Goal: Find specific page/section: Find specific page/section

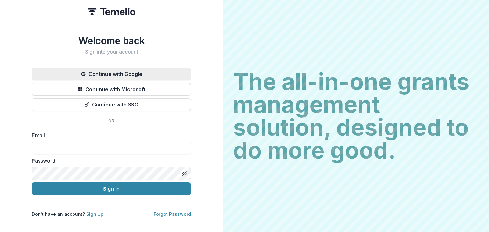
click at [94, 74] on button "Continue with Google" at bounding box center [111, 74] width 159 height 13
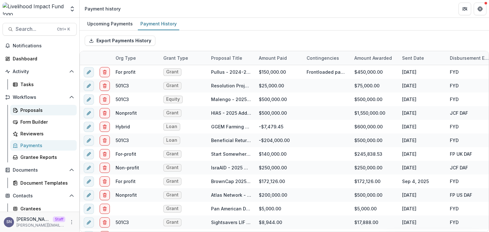
click at [31, 110] on div "Proposals" at bounding box center [45, 110] width 51 height 7
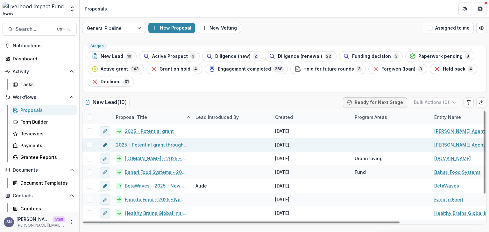
click at [162, 146] on link "2025 - Potential grant through ChatGPT Agent" at bounding box center [152, 145] width 72 height 7
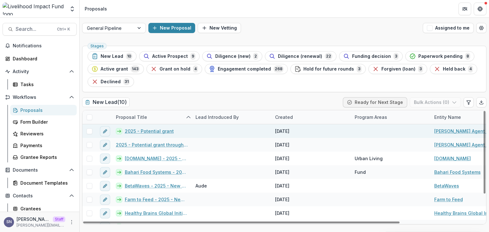
click at [157, 130] on link "2025 - Potential grant" at bounding box center [149, 131] width 49 height 7
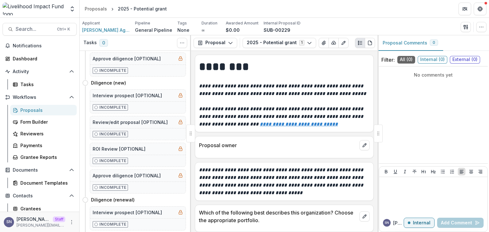
scroll to position [159, 0]
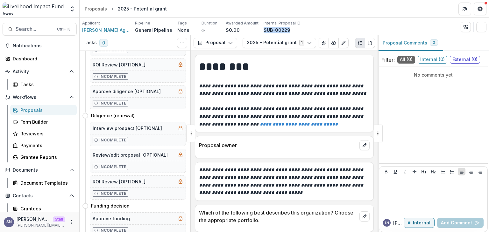
drag, startPoint x: 287, startPoint y: 31, endPoint x: 258, endPoint y: 34, distance: 29.4
click at [258, 34] on div "Applicant [PERSON_NAME] Agent Test Non-profit Pipeline General Pipeline Tags No…" at bounding box center [284, 27] width 409 height 18
copy p "SUB-00229"
click at [23, 28] on span "Search..." at bounding box center [35, 29] width 38 height 6
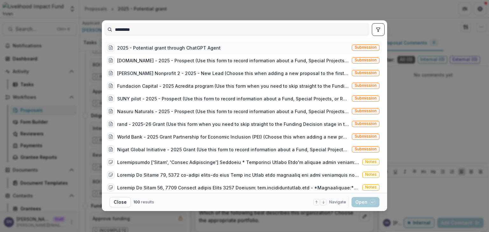
type input "*********"
click at [194, 44] on div "2025 - Potential grant through ChatGPT Agent" at bounding box center [164, 48] width 114 height 8
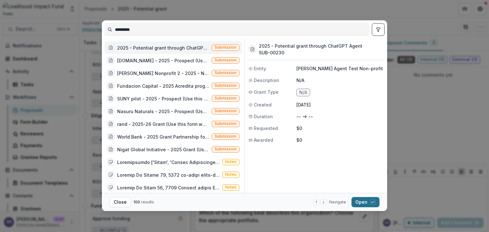
click at [369, 198] on button "Open with enter key" at bounding box center [365, 202] width 28 height 10
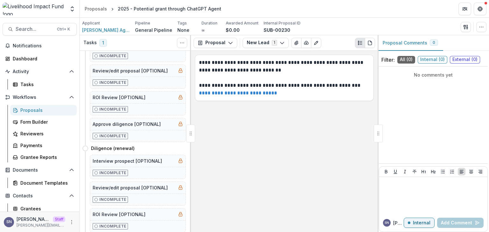
scroll to position [192, 0]
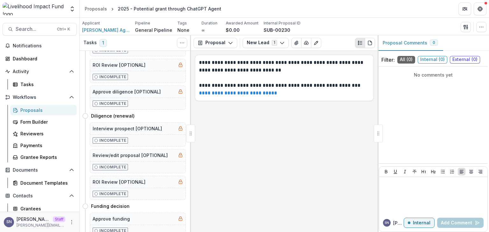
click at [27, 112] on div "Proposals" at bounding box center [45, 110] width 51 height 7
